Goal: Transaction & Acquisition: Subscribe to service/newsletter

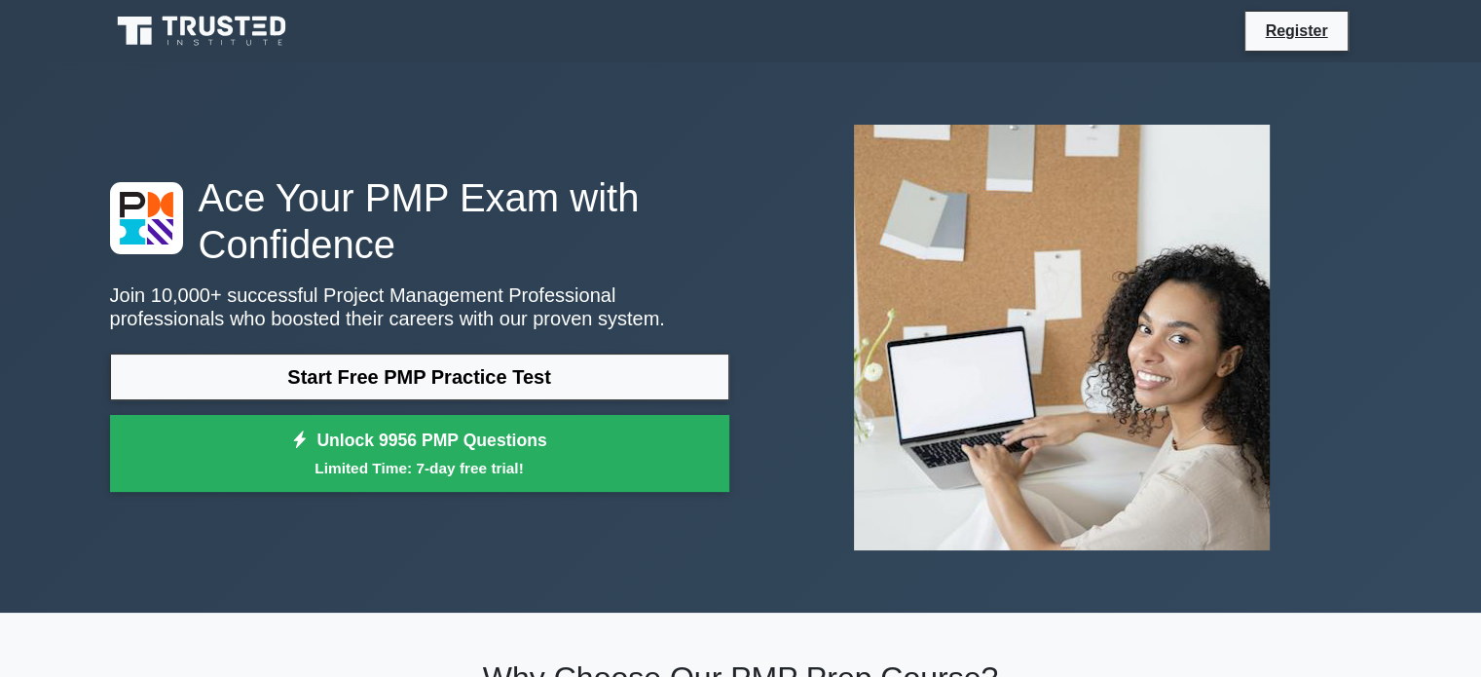
click at [745, 174] on div at bounding box center [1062, 337] width 643 height 457
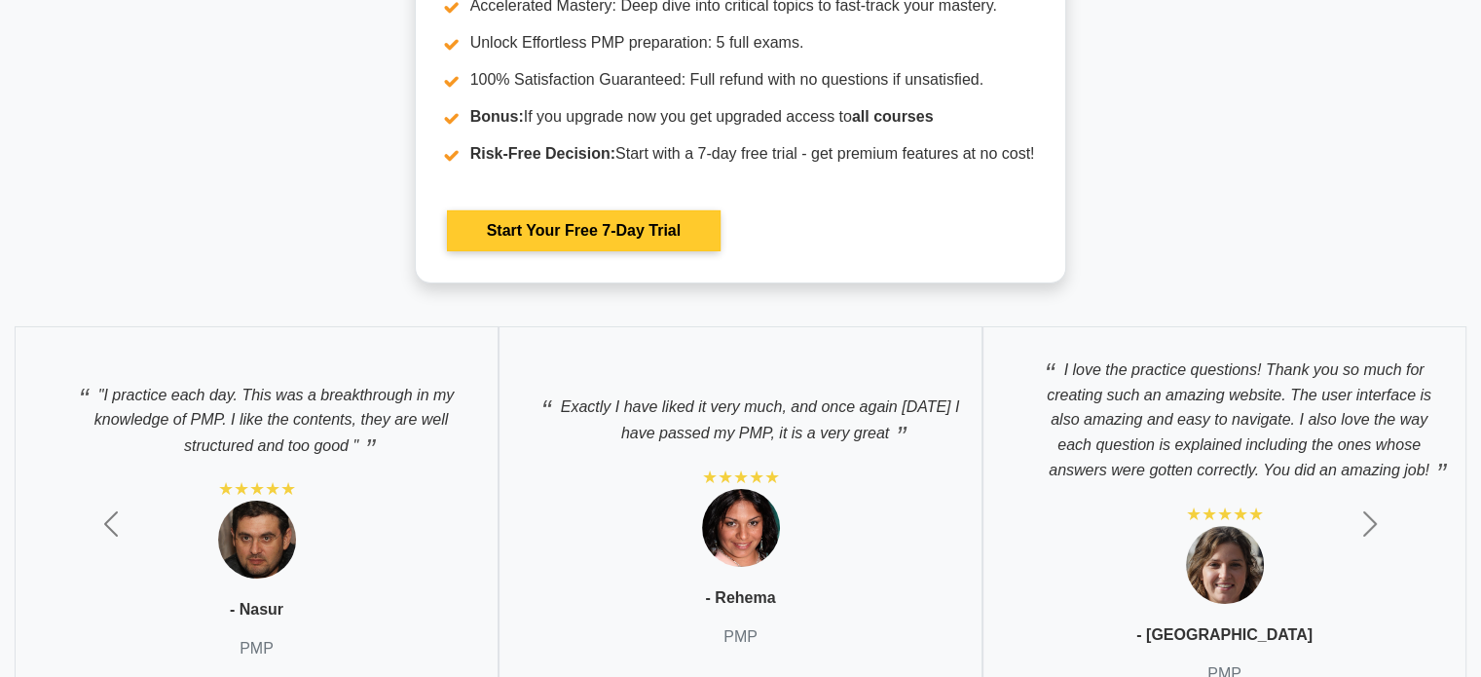
scroll to position [6608, 0]
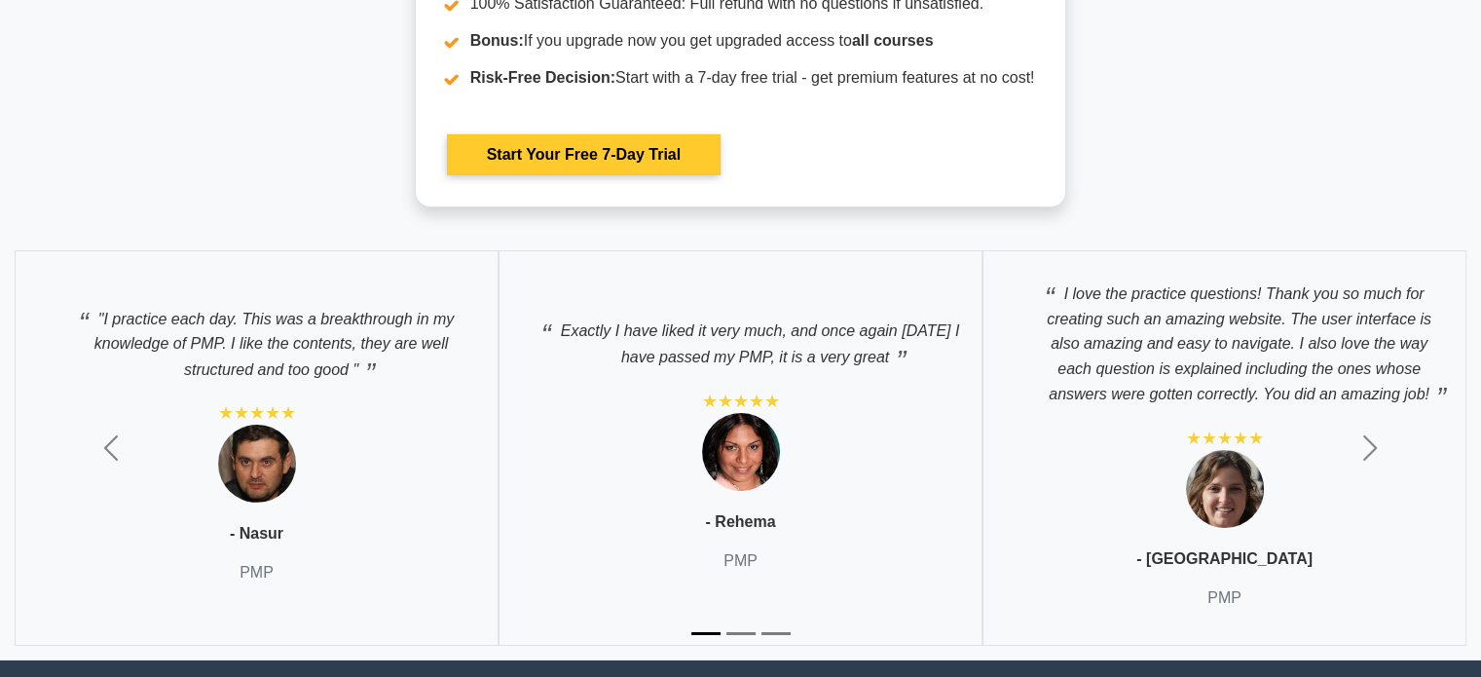
click at [679, 169] on link "Start Your Free 7-Day Trial" at bounding box center [584, 154] width 274 height 41
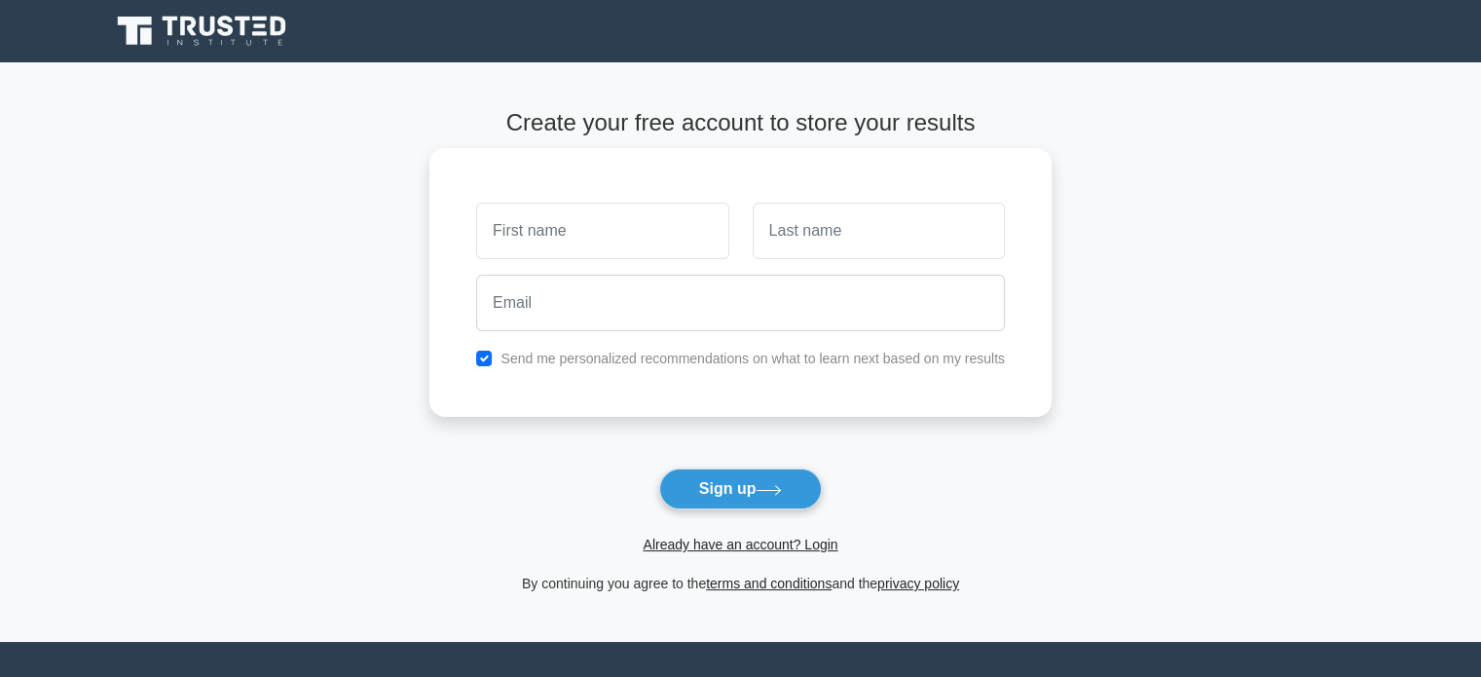
click at [649, 236] on input "text" at bounding box center [602, 231] width 252 height 56
type input "[DEMOGRAPHIC_DATA]"
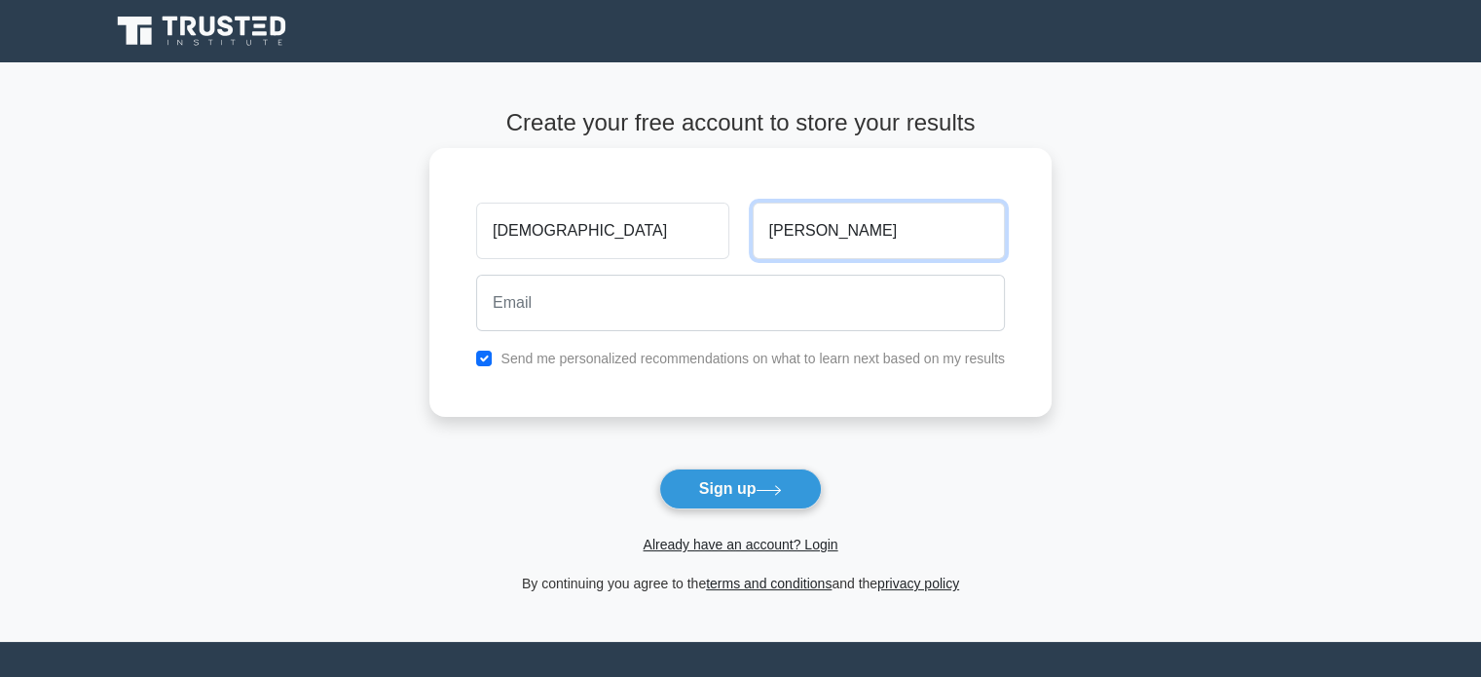
type input "Sanchez"
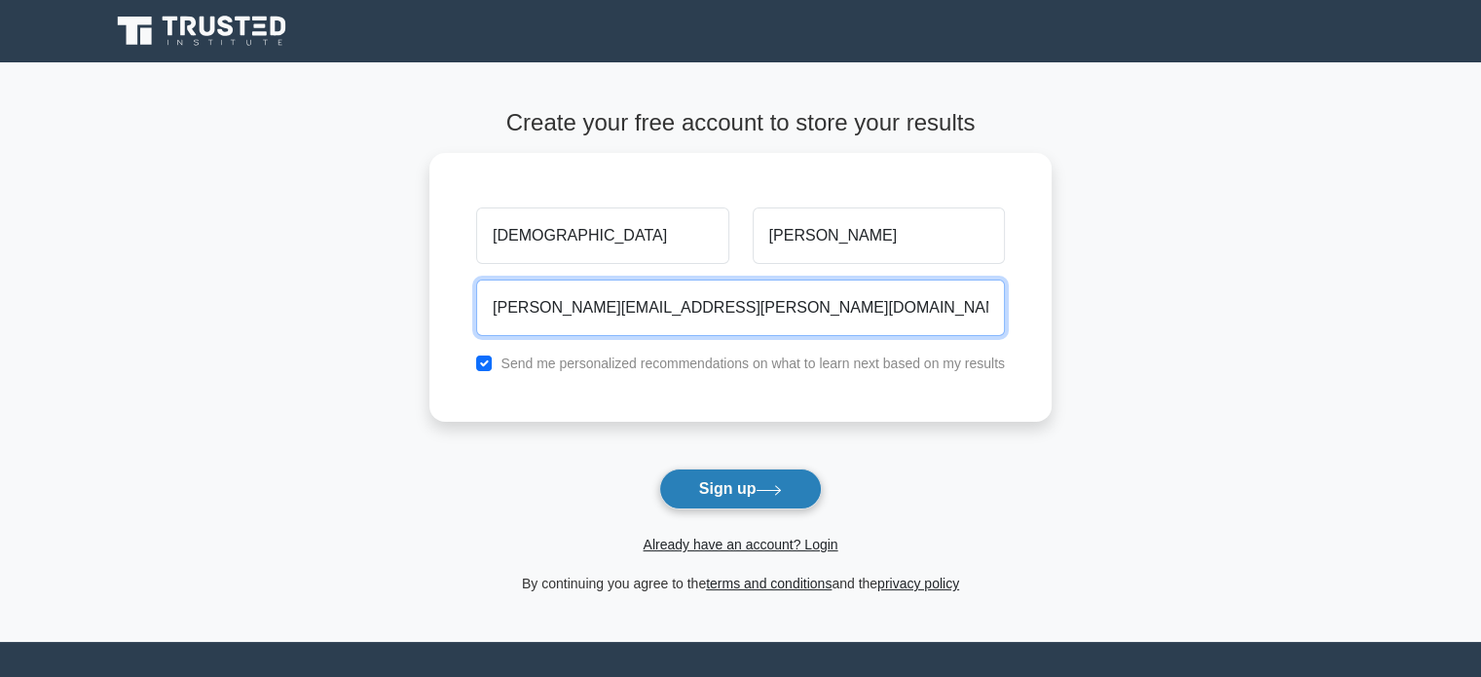
type input "chris.emilio@gmail.com"
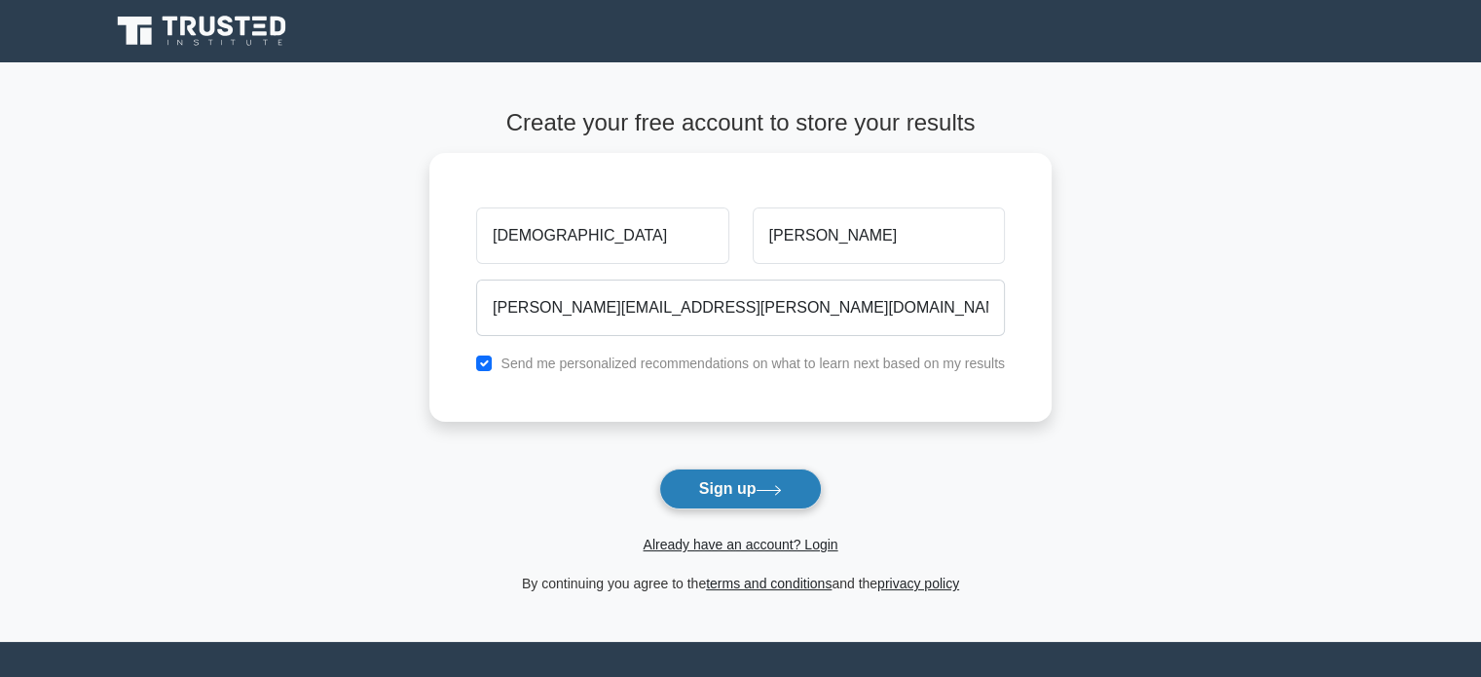
click at [723, 485] on button "Sign up" at bounding box center [741, 489] width 164 height 41
